Goal: Task Accomplishment & Management: Manage account settings

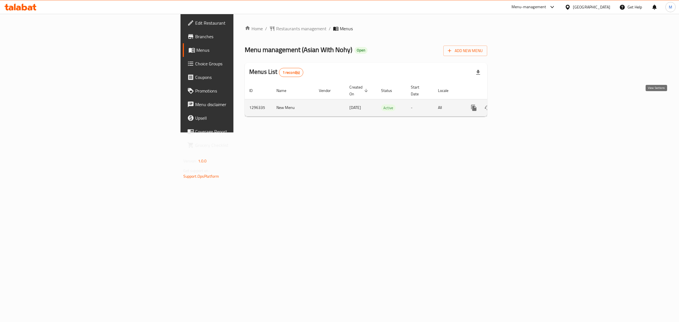
click at [522, 105] on link "enhanced table" at bounding box center [515, 108] width 14 height 14
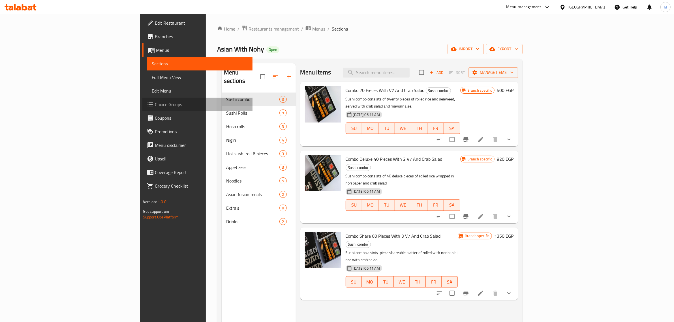
click at [155, 104] on span "Choice Groups" at bounding box center [201, 104] width 93 height 7
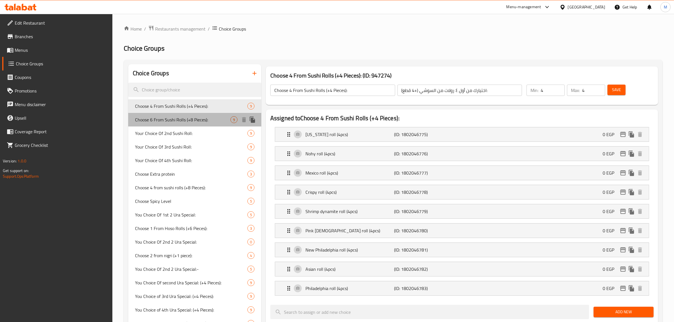
click at [175, 123] on span "Choose 6 From Sushi Rolls (+8 Pieces):" at bounding box center [182, 119] width 95 height 7
type input "Choose 6 From Sushi Rolls (+8 Pieces):"
type input "[PERSON_NAME] من [PERSON_NAME] (+٨ قطع):"
type input "1"
type input "6"
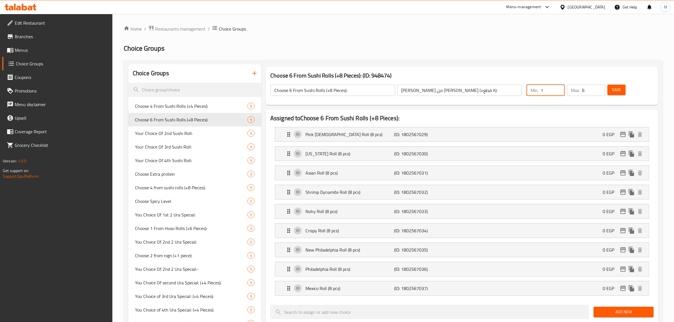
drag, startPoint x: 548, startPoint y: 91, endPoint x: 537, endPoint y: 92, distance: 11.1
click at [537, 92] on div "Min: 1 ​" at bounding box center [545, 90] width 38 height 11
type input "6"
click at [615, 92] on span "Save" at bounding box center [616, 89] width 9 height 7
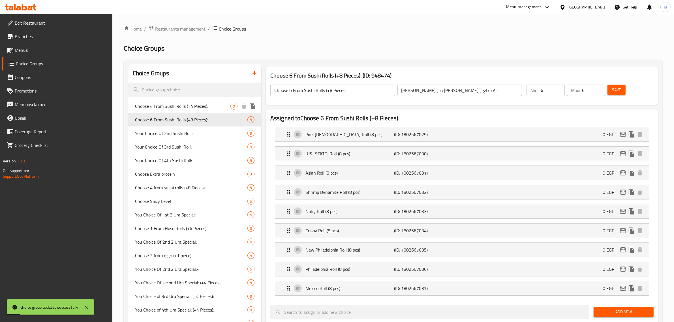
click at [191, 107] on span "Choose 4 From Sushi Rolls (+4 Pieces):" at bounding box center [182, 106] width 95 height 7
type input "Choose 4 From Sushi Rolls (+4 Pieces):"
type input "اختيارك من أول ٤ رولات من السوشي (+4 قطع):"
type input "4"
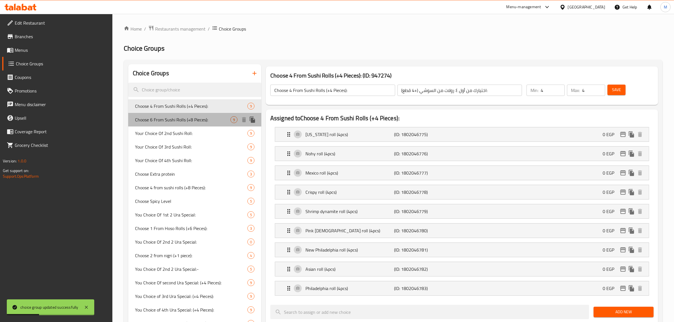
click at [163, 122] on span "Choose 6 From Sushi Rolls (+8 Pieces):" at bounding box center [182, 119] width 95 height 7
type input "Choose 6 From Sushi Rolls (+8 Pieces):"
type input "[PERSON_NAME] من [PERSON_NAME] (+٨ قطع):"
type input "6"
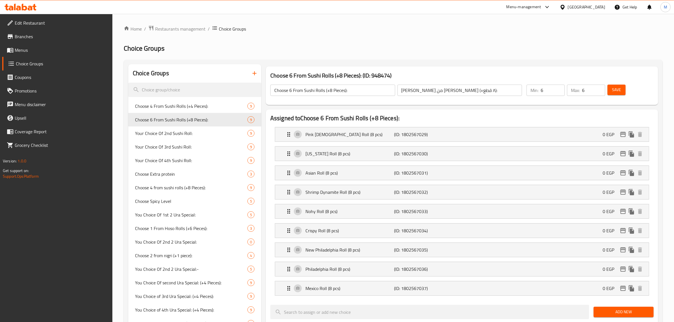
click at [492, 122] on h2 "Assigned to Choose 6 From Sushi Rolls (+8 Pieces):" at bounding box center [461, 118] width 383 height 8
drag, startPoint x: 551, startPoint y: 90, endPoint x: 535, endPoint y: 92, distance: 16.0
click at [535, 92] on div "Min: 6 ​" at bounding box center [545, 90] width 38 height 11
type input "1"
drag, startPoint x: 588, startPoint y: 91, endPoint x: 573, endPoint y: 91, distance: 14.7
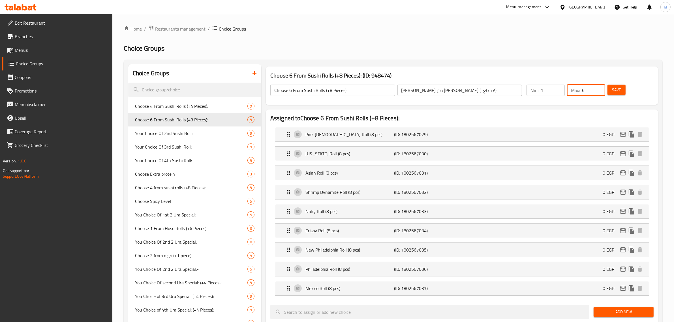
click at [573, 91] on div "Max: 6 ​" at bounding box center [586, 90] width 38 height 11
type input "1"
click at [626, 91] on div "Save" at bounding box center [627, 90] width 42 height 14
click at [619, 92] on span "Save" at bounding box center [616, 89] width 9 height 7
